Goal: Information Seeking & Learning: Learn about a topic

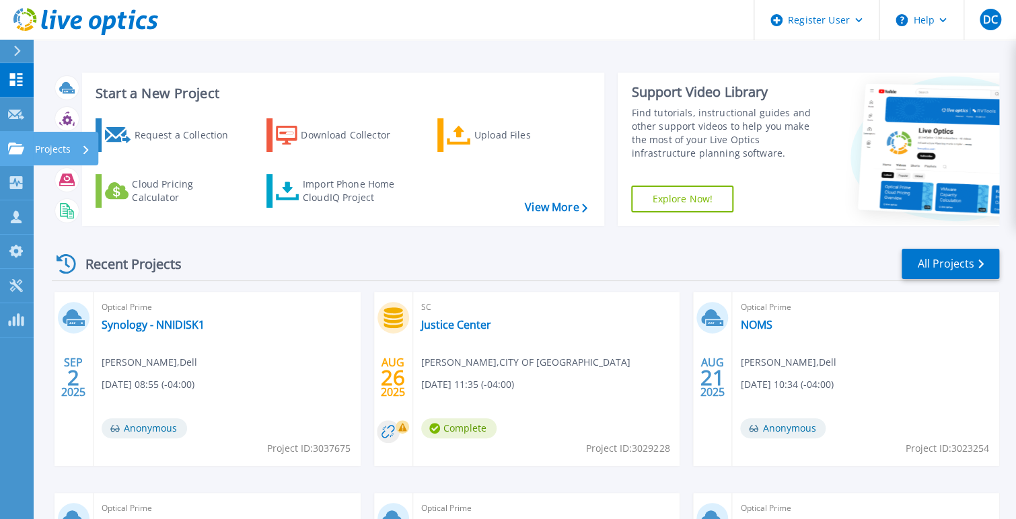
click at [22, 137] on link "Projects Projects" at bounding box center [17, 149] width 34 height 34
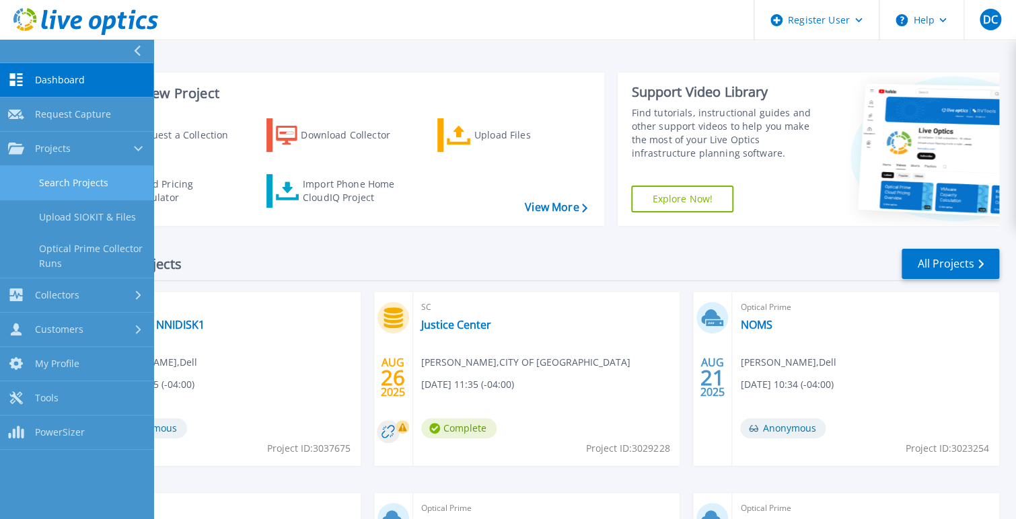
click at [96, 176] on link "Search Projects" at bounding box center [76, 183] width 153 height 34
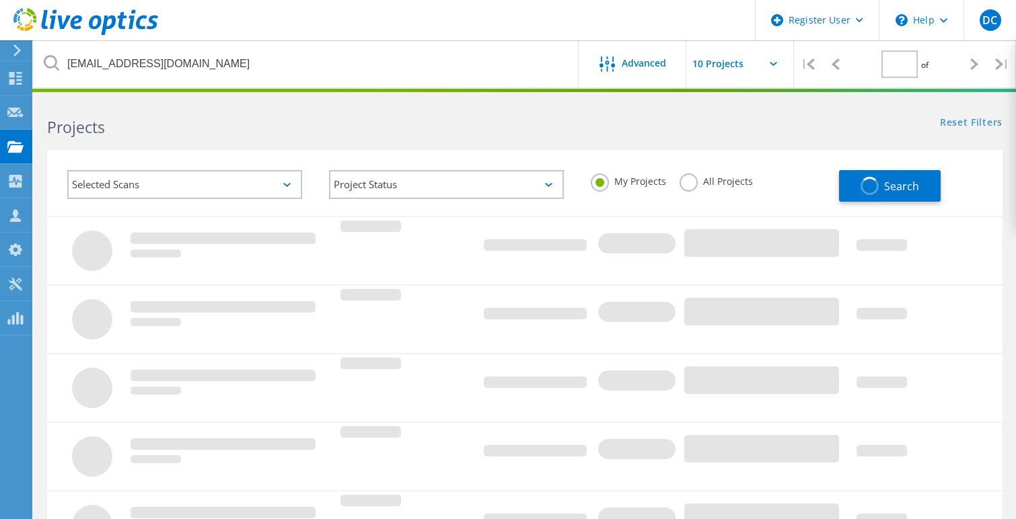
type input "1"
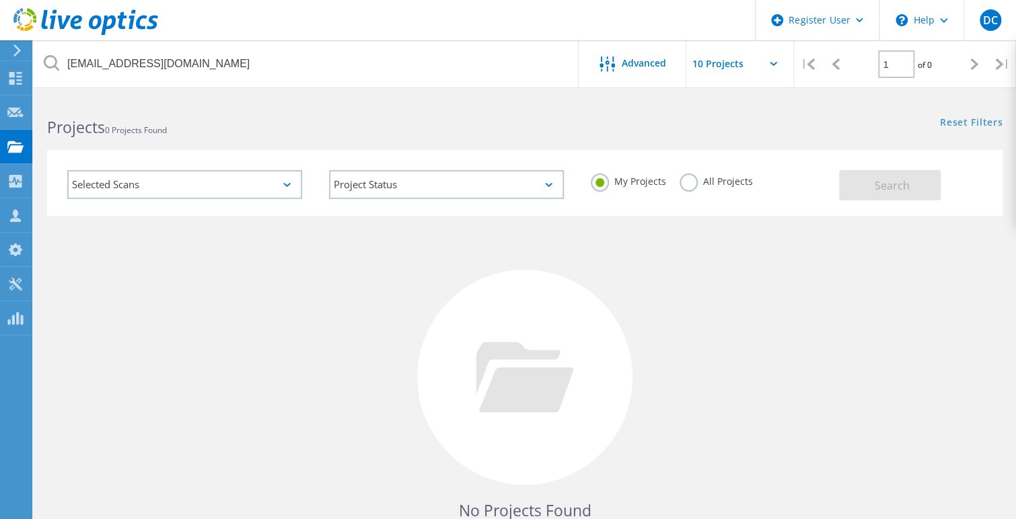
click at [685, 181] on label "All Projects" at bounding box center [715, 180] width 73 height 13
click at [0, 0] on input "All Projects" at bounding box center [0, 0] width 0 height 0
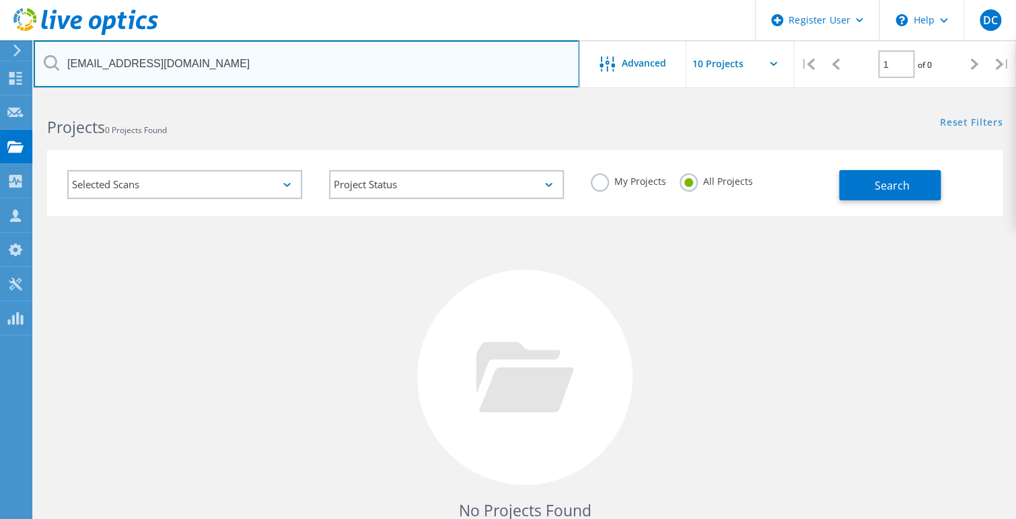
drag, startPoint x: 334, startPoint y: 65, endPoint x: -100, endPoint y: 65, distance: 433.8
click at [0, 65] on html "Register User \n Help Explore Helpful Articles Contact Support DC Dell User [PE…" at bounding box center [508, 309] width 1016 height 619
paste input "[PERSON_NAME][EMAIL_ADDRESS][PERSON_NAME][DOMAIN_NAME]"
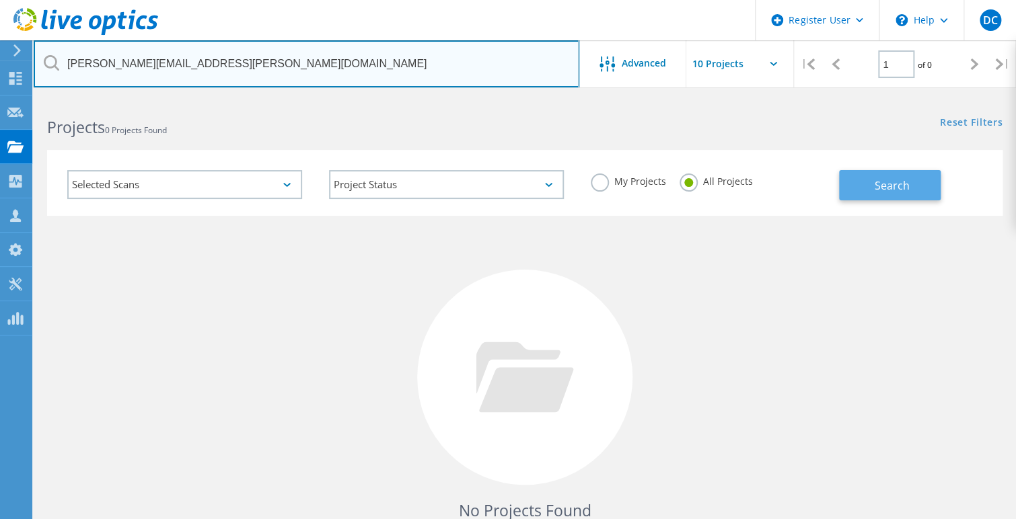
type input "[PERSON_NAME][EMAIL_ADDRESS][PERSON_NAME][DOMAIN_NAME]"
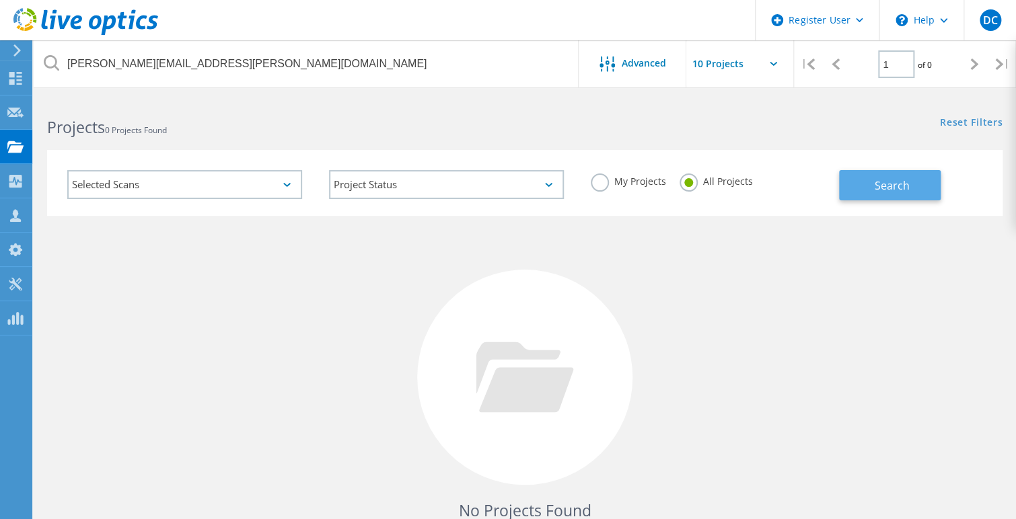
click at [862, 178] on button "Search" at bounding box center [890, 185] width 102 height 30
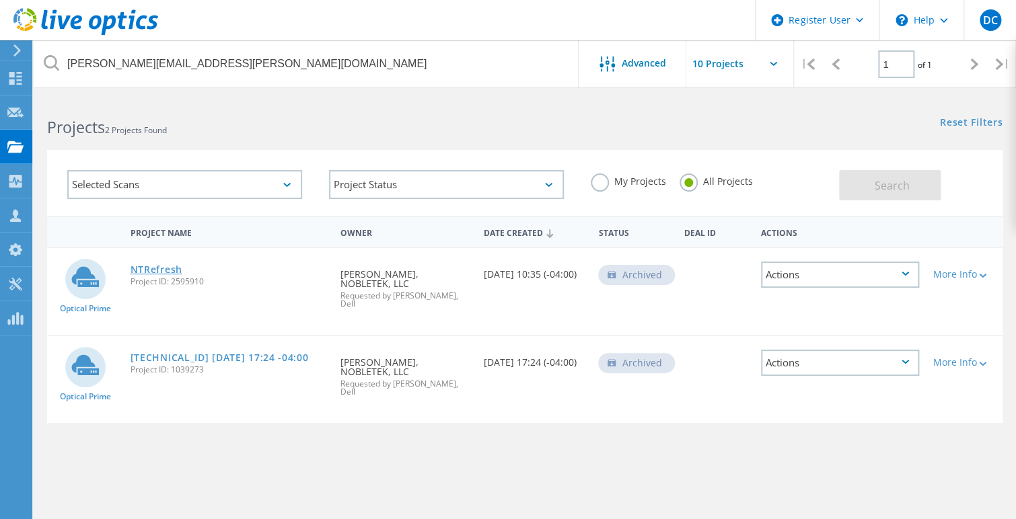
click at [143, 266] on link "NTRefresh" at bounding box center [156, 269] width 52 height 9
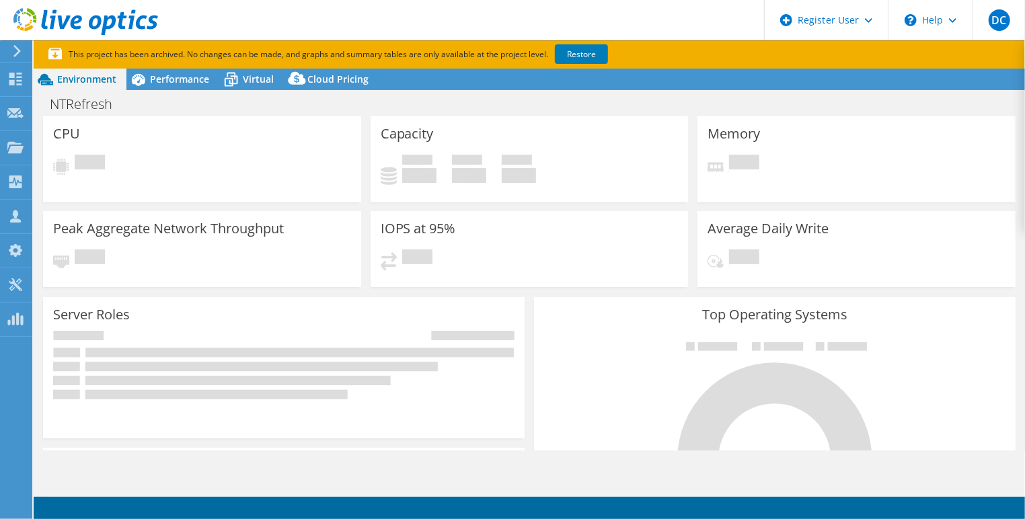
select select "USD"
select select "USEast"
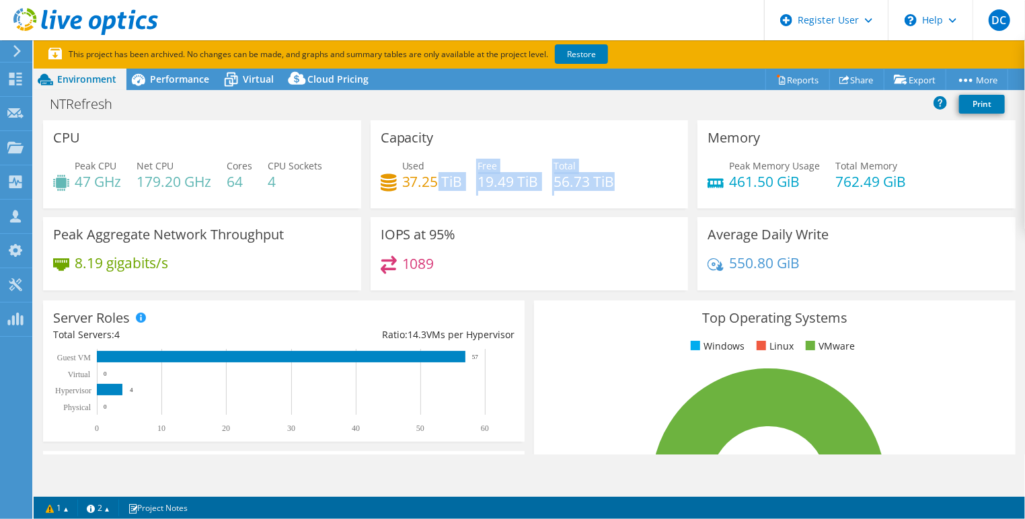
drag, startPoint x: 431, startPoint y: 188, endPoint x: 560, endPoint y: 198, distance: 129.6
click at [560, 198] on div "Used 37.25 TiB Free 19.49 TiB Total 56.73 TiB" at bounding box center [530, 181] width 298 height 44
click at [553, 226] on div "IOPS at 95% 1089" at bounding box center [530, 253] width 318 height 73
drag, startPoint x: 585, startPoint y: 188, endPoint x: 454, endPoint y: 184, distance: 131.2
click at [454, 184] on div "Used 37.25 TiB Free 19.49 TiB Total 56.73 TiB" at bounding box center [530, 181] width 298 height 44
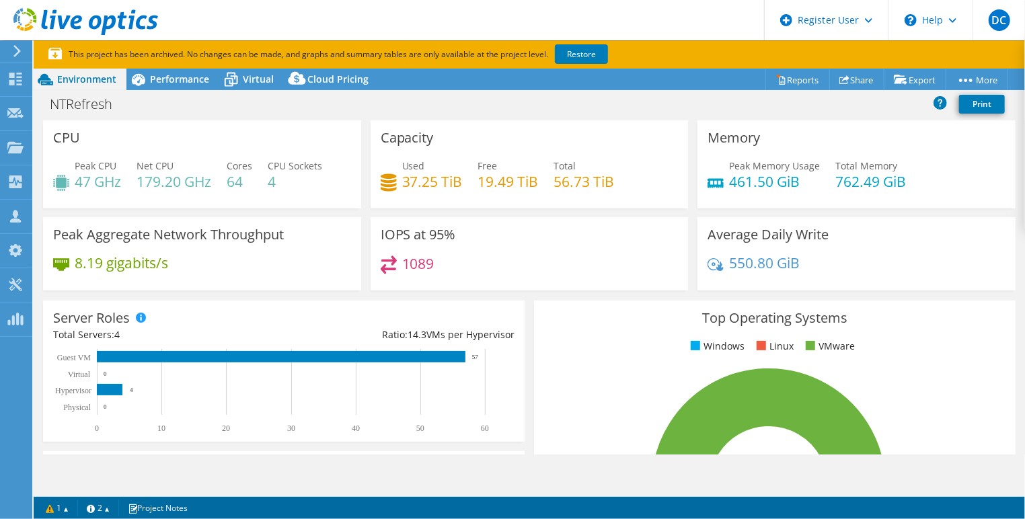
drag, startPoint x: 454, startPoint y: 184, endPoint x: 558, endPoint y: 250, distance: 122.4
click at [558, 250] on div "IOPS at 95% 1089" at bounding box center [530, 253] width 318 height 73
drag, startPoint x: 445, startPoint y: 192, endPoint x: 495, endPoint y: 192, distance: 49.8
click at [495, 192] on div "Used 37.25 TiB Free 19.49 TiB Total 56.73 TiB" at bounding box center [530, 181] width 298 height 44
drag, startPoint x: 495, startPoint y: 192, endPoint x: 512, endPoint y: 217, distance: 29.5
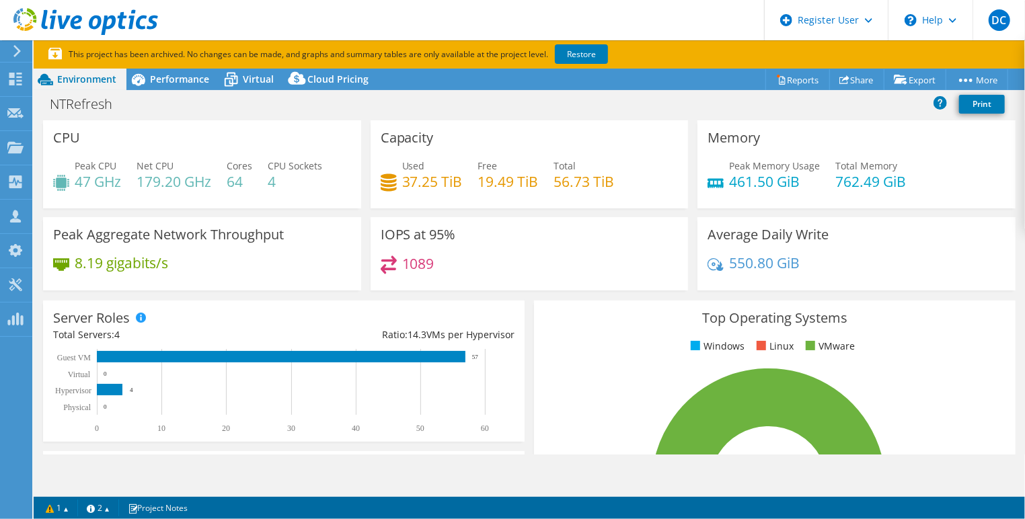
click at [511, 217] on div "IOPS at 95% 1089" at bounding box center [530, 253] width 318 height 73
drag, startPoint x: 513, startPoint y: 198, endPoint x: 400, endPoint y: 190, distance: 113.3
click at [400, 190] on div "Used 37.25 TiB Free 19.49 TiB Total 56.73 TiB" at bounding box center [530, 181] width 298 height 44
drag, startPoint x: 400, startPoint y: 190, endPoint x: 464, endPoint y: 225, distance: 73.8
click at [463, 211] on div "Capacity Used 37.25 TiB Free 19.49 TiB Total 56.73 TiB" at bounding box center [530, 168] width 328 height 97
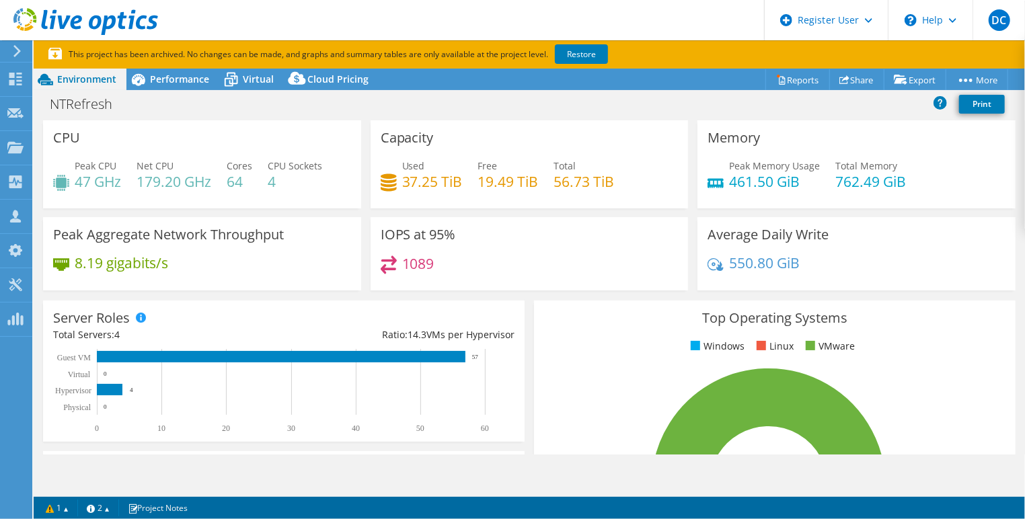
click at [497, 346] on div "Server Roles Physical Servers represent bare metal servers that were targets of…" at bounding box center [284, 371] width 482 height 141
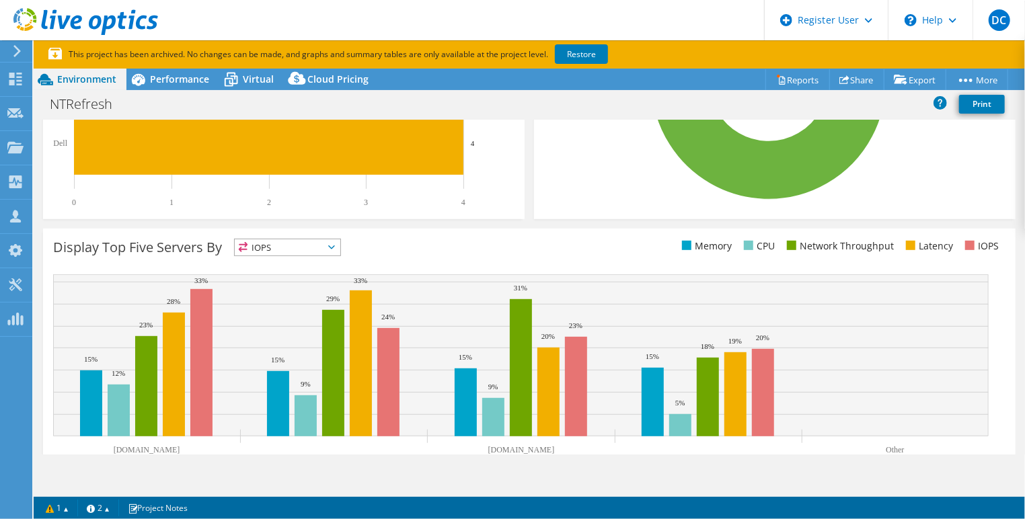
click at [113, 62] on section "This project has been archived. No changes can be made, and graphs and summary …" at bounding box center [529, 54] width 991 height 28
click at [140, 71] on icon at bounding box center [138, 80] width 24 height 24
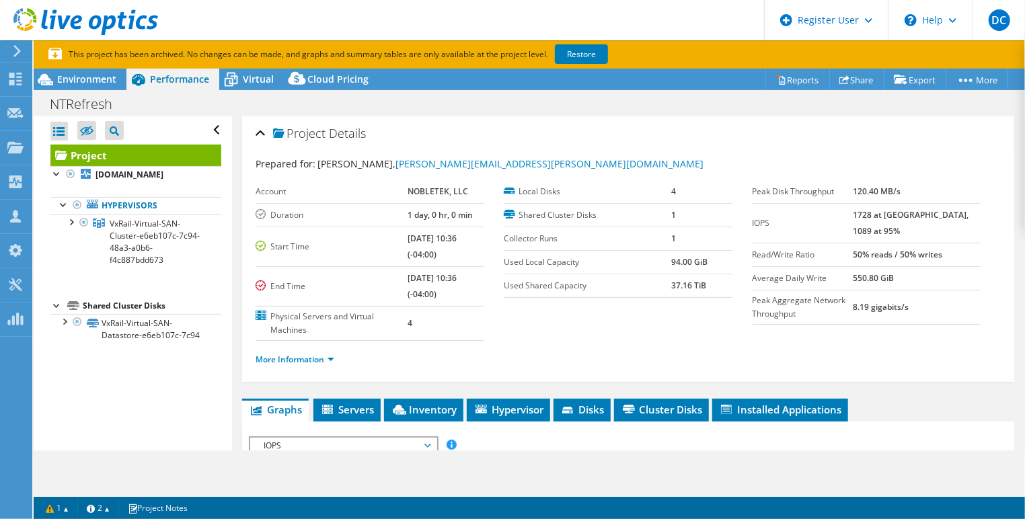
scroll to position [0, 0]
click at [96, 73] on span "Environment" at bounding box center [86, 79] width 59 height 13
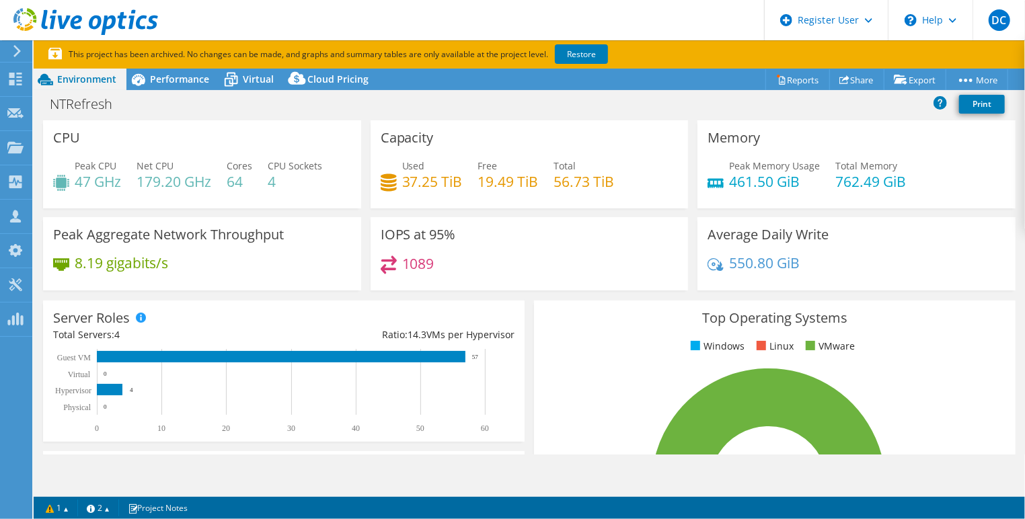
click at [360, 209] on div "CPU Peak CPU 47 GHz Net CPU 179.20 GHz Cores 64 CPU Sockets 4" at bounding box center [202, 168] width 328 height 97
click at [361, 207] on div "CPU Peak CPU 47 GHz Net CPU 179.20 GHz Cores 64 CPU Sockets 4" at bounding box center [202, 164] width 328 height 88
click at [361, 217] on div "Peak Aggregate Network Throughput 8.19 gigabits/s" at bounding box center [202, 253] width 328 height 73
